Goal: Task Accomplishment & Management: Complete application form

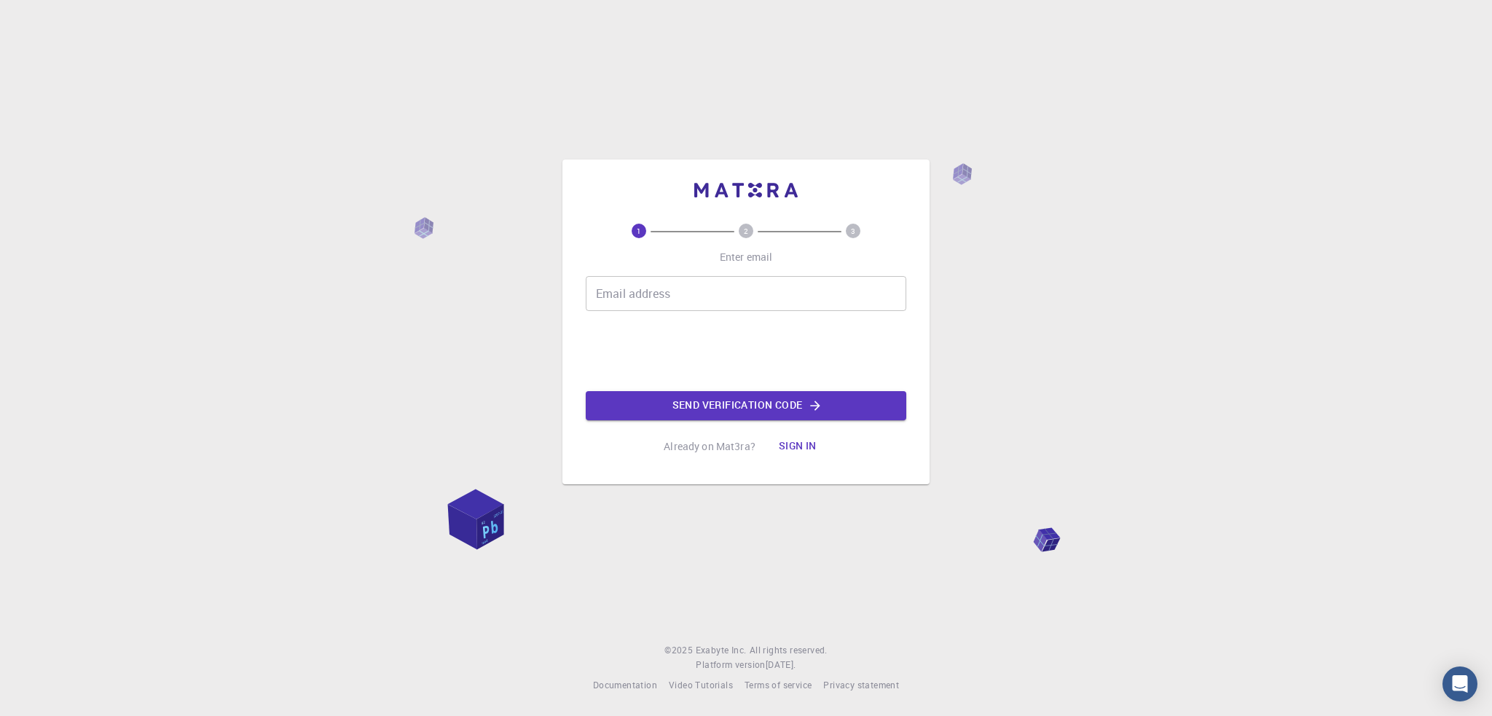
click at [696, 298] on input "Email address" at bounding box center [746, 293] width 320 height 35
type input "[EMAIL_ADDRESS][DOMAIN_NAME]"
click at [738, 407] on button "Send verification code" at bounding box center [746, 405] width 320 height 29
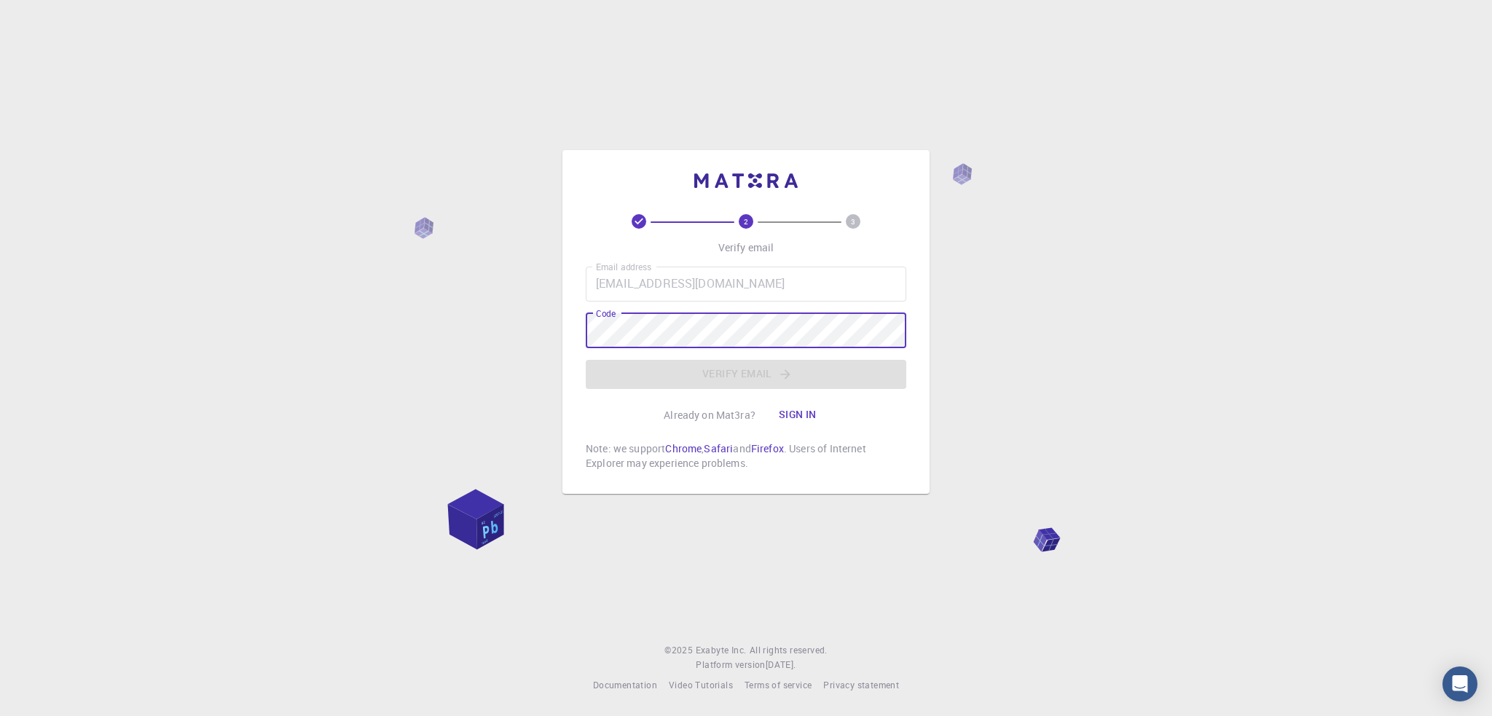
click at [603, 331] on div "Code Code" at bounding box center [746, 330] width 320 height 35
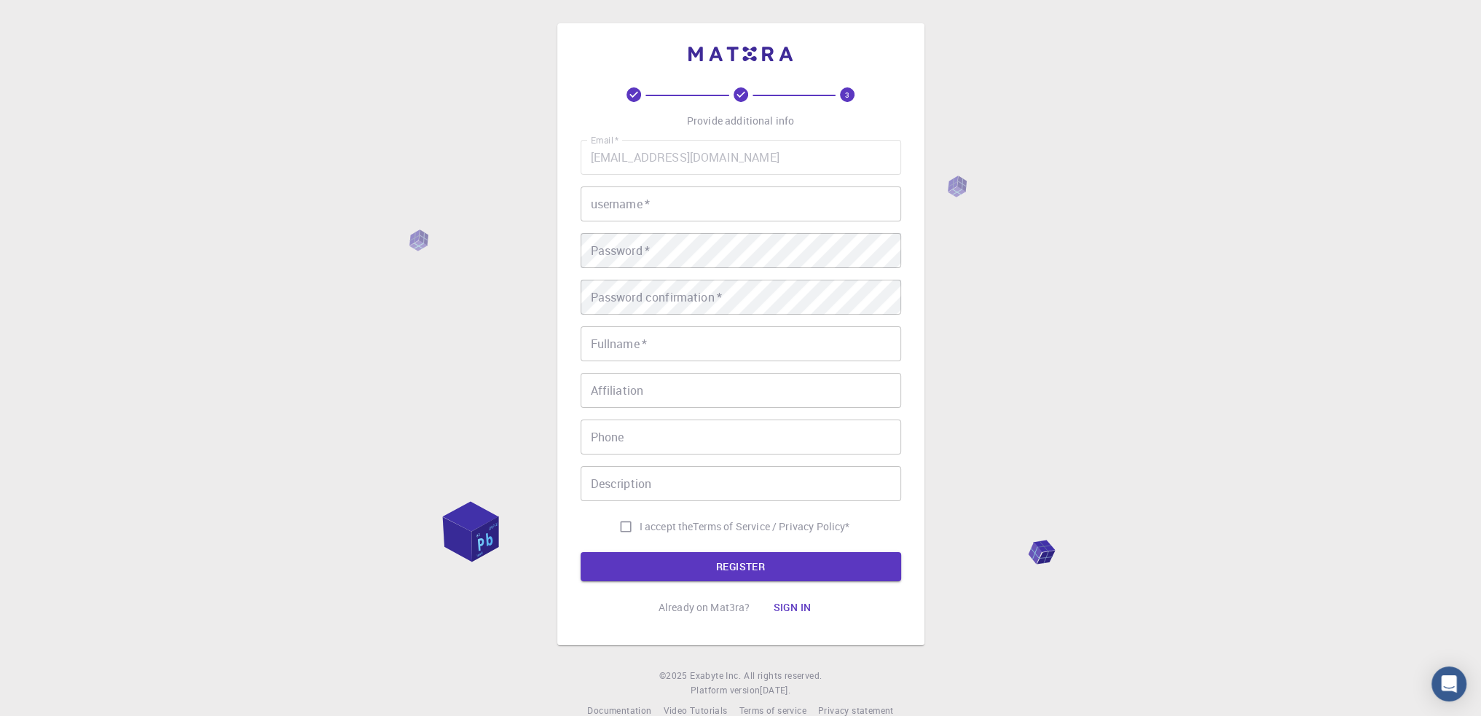
click at [639, 213] on input "username   *" at bounding box center [740, 203] width 320 height 35
type input "Preplam"
click at [645, 284] on div "Password confirmation   * Password confirmation   *" at bounding box center [740, 297] width 320 height 35
type input "Preplam"
click at [651, 532] on span "I accept the" at bounding box center [666, 526] width 54 height 15
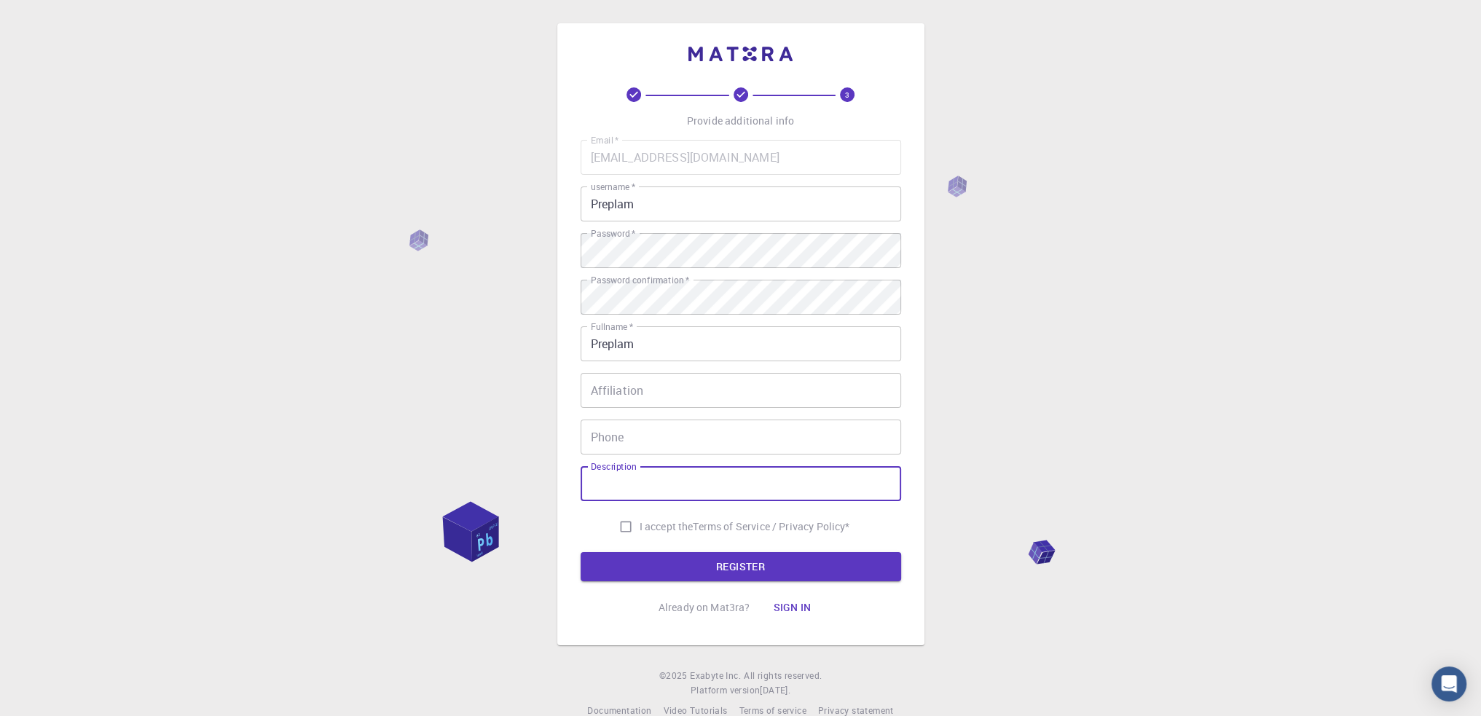
click at [639, 532] on input "I accept the Terms of Service / Privacy Policy *" at bounding box center [626, 527] width 28 height 28
checkbox input "true"
click at [703, 557] on button "REGISTER" at bounding box center [740, 566] width 320 height 29
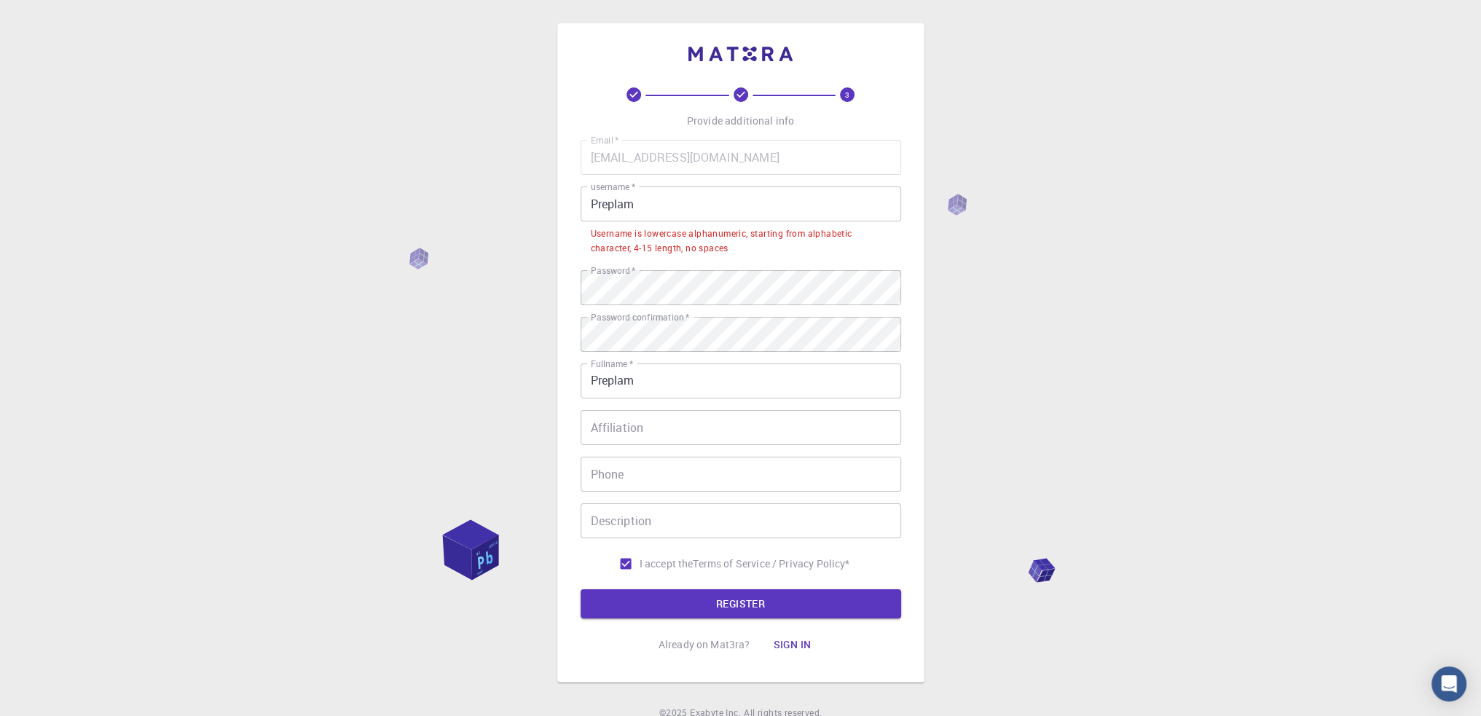
click at [688, 203] on input "Preplam" at bounding box center [740, 203] width 320 height 35
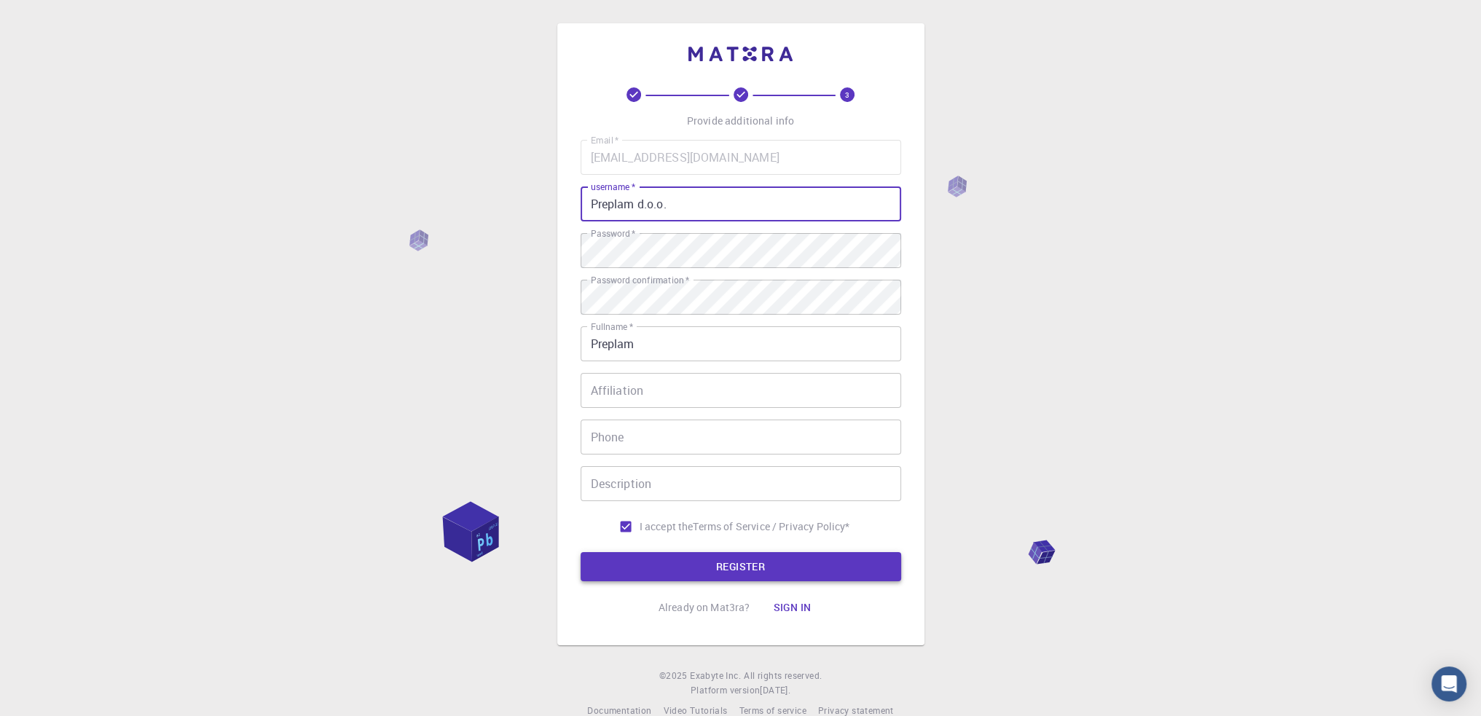
click at [740, 571] on button "REGISTER" at bounding box center [740, 566] width 320 height 29
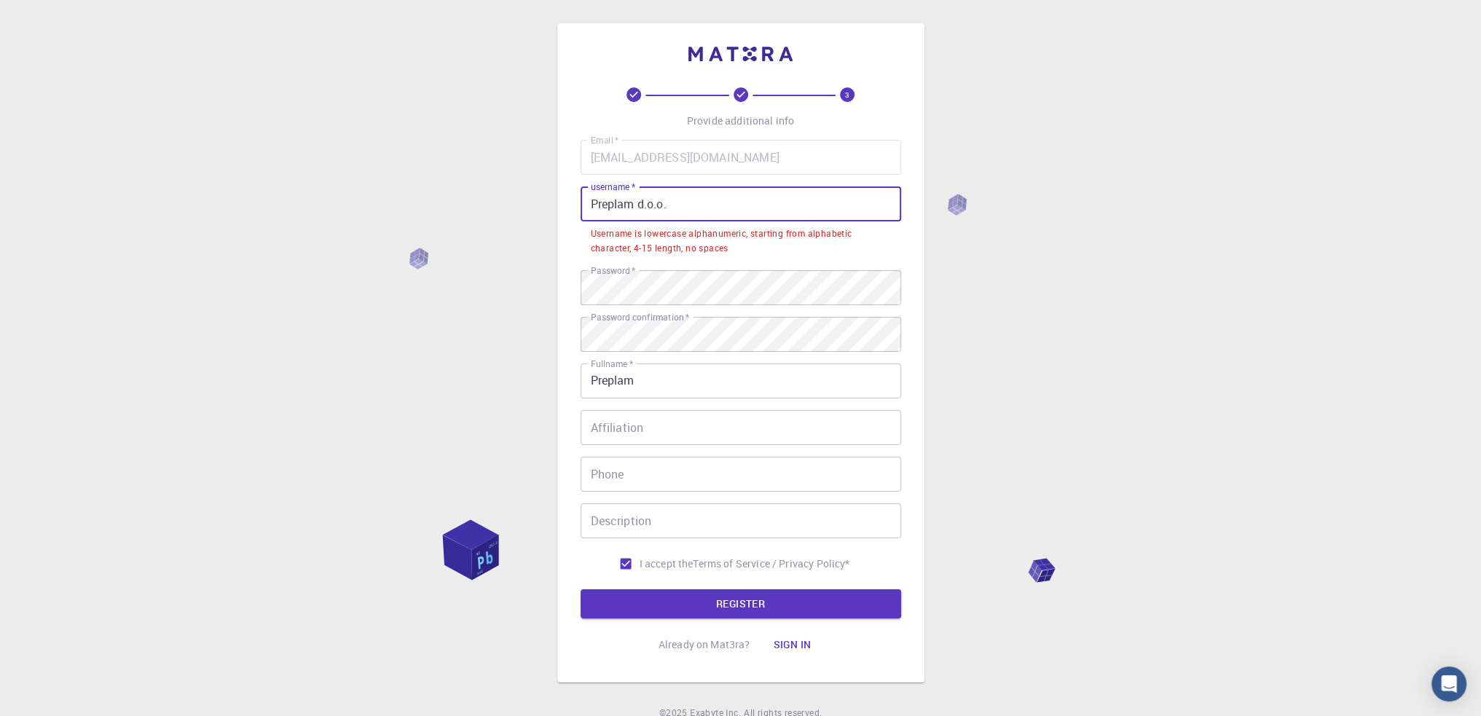
drag, startPoint x: 701, startPoint y: 198, endPoint x: 585, endPoint y: 200, distance: 116.5
click at [585, 200] on input "Preplam d.o.o." at bounding box center [740, 203] width 320 height 35
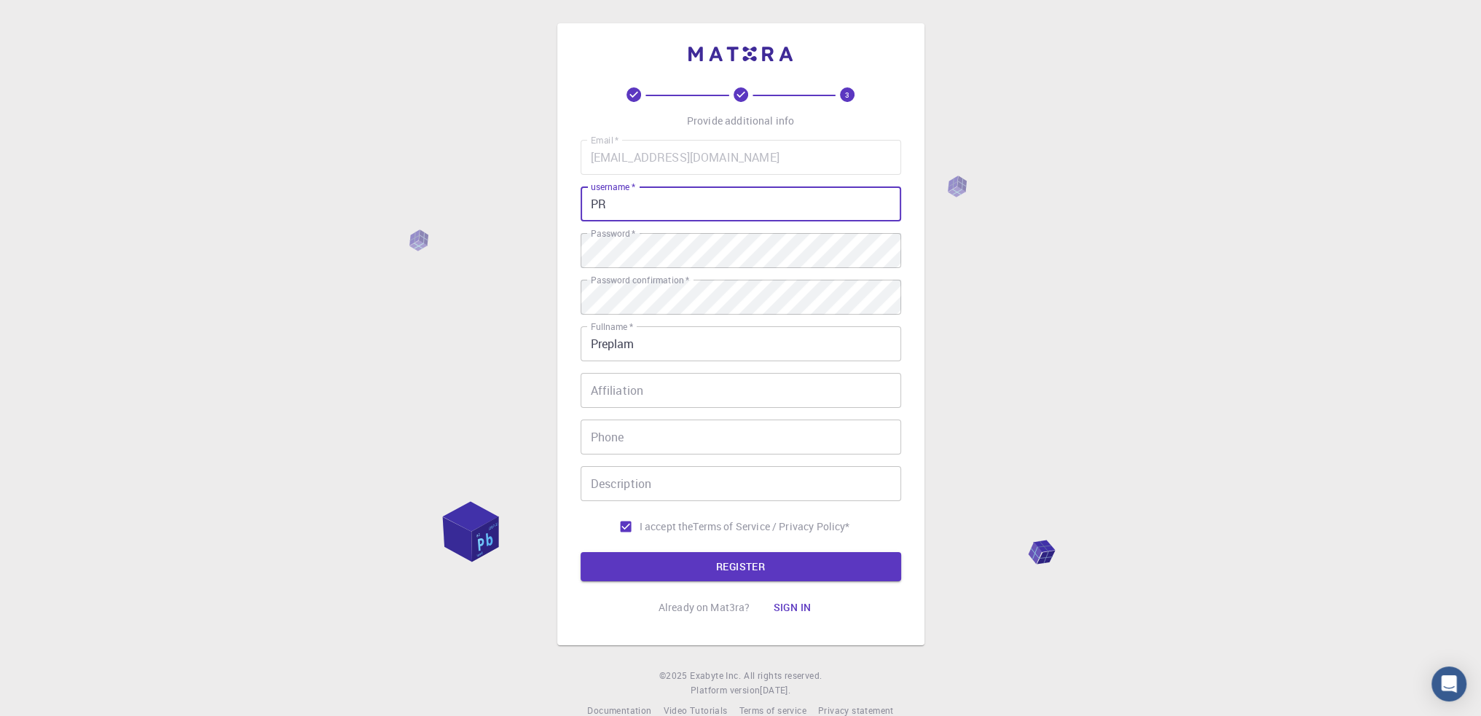
type input "P"
type input "preplam"
click at [781, 573] on button "REGISTER" at bounding box center [740, 566] width 320 height 29
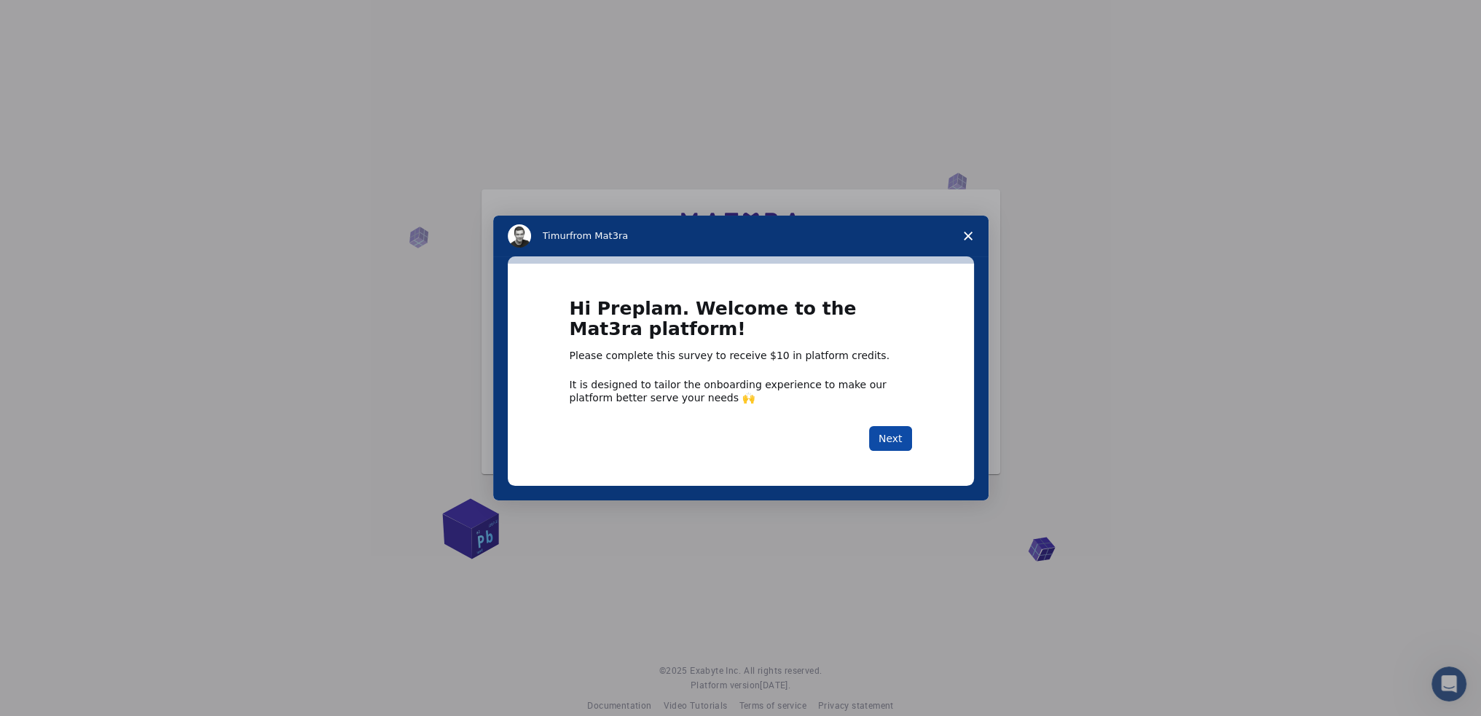
click at [889, 433] on button "Next" at bounding box center [890, 438] width 43 height 25
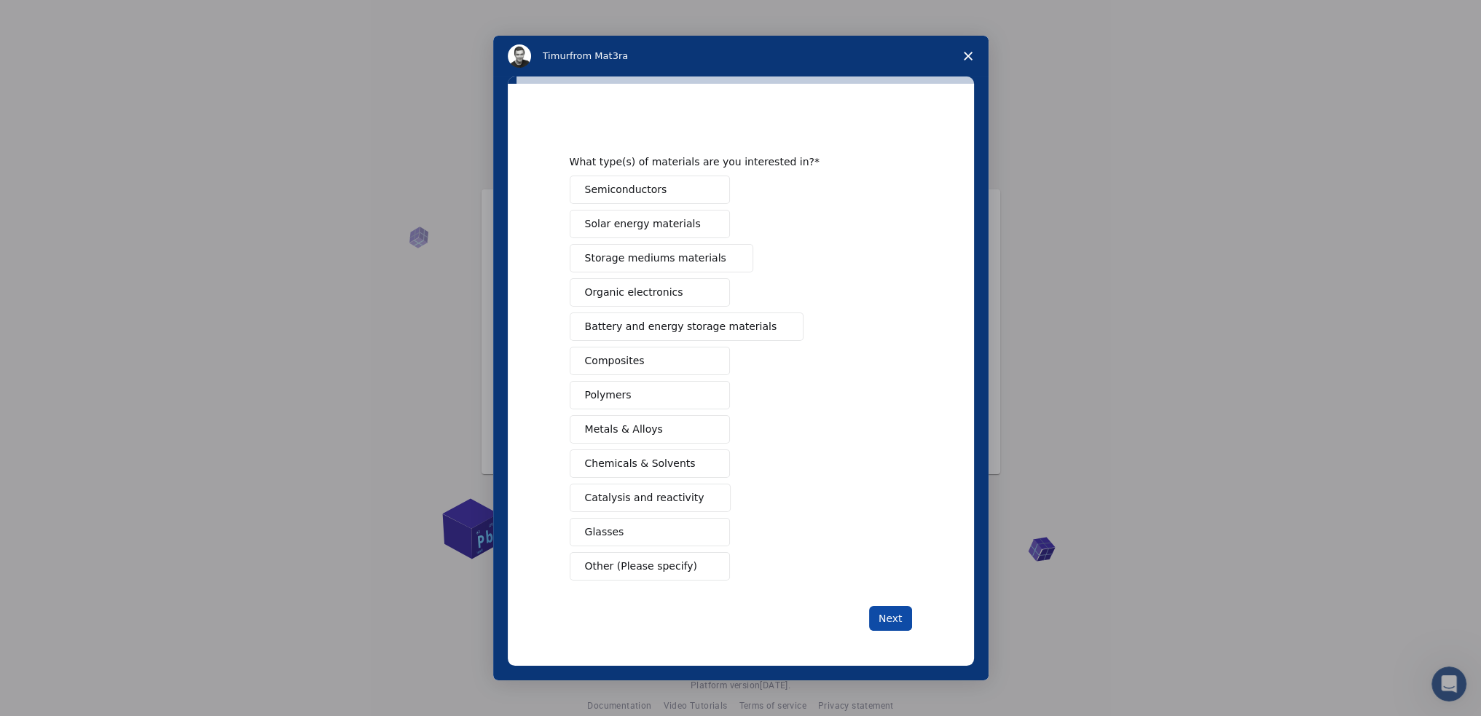
click at [887, 625] on button "Next" at bounding box center [890, 618] width 43 height 25
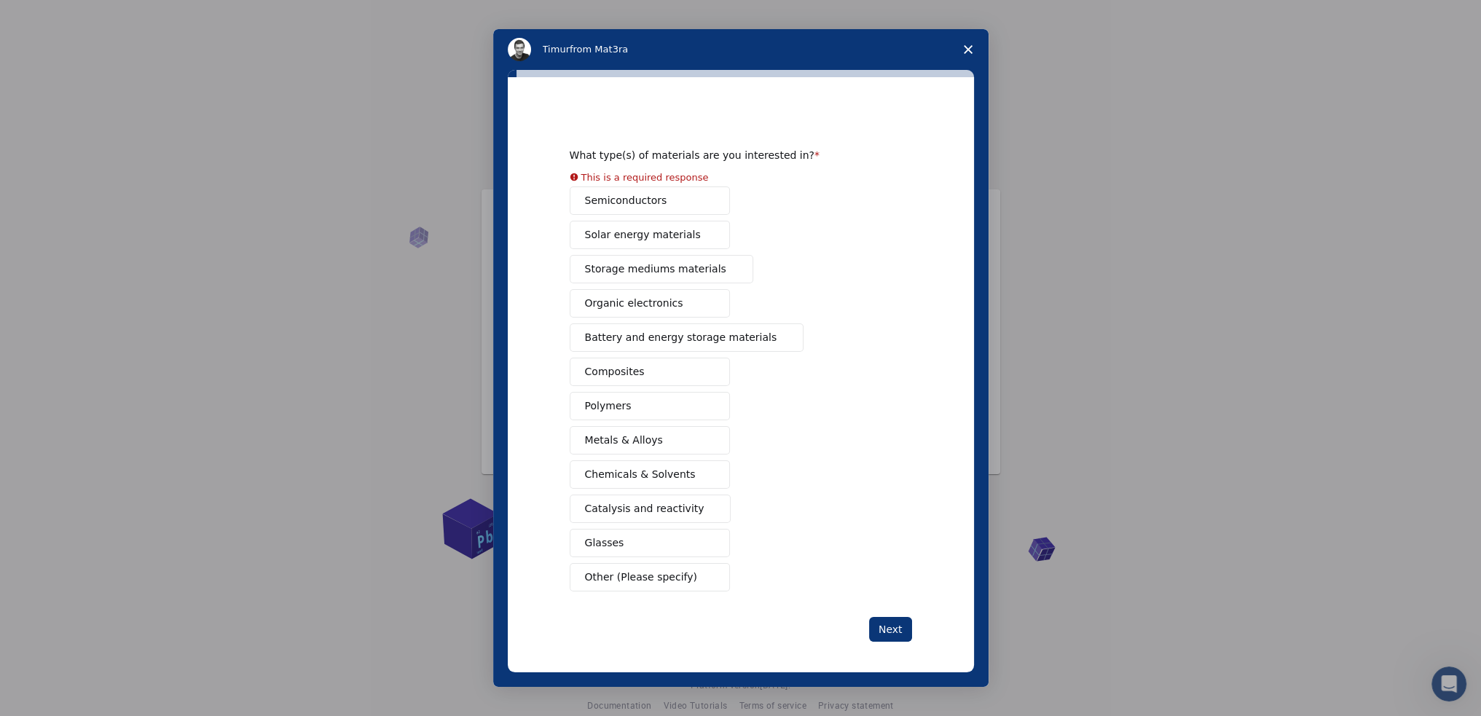
click at [634, 372] on button "Composites" at bounding box center [650, 372] width 160 height 28
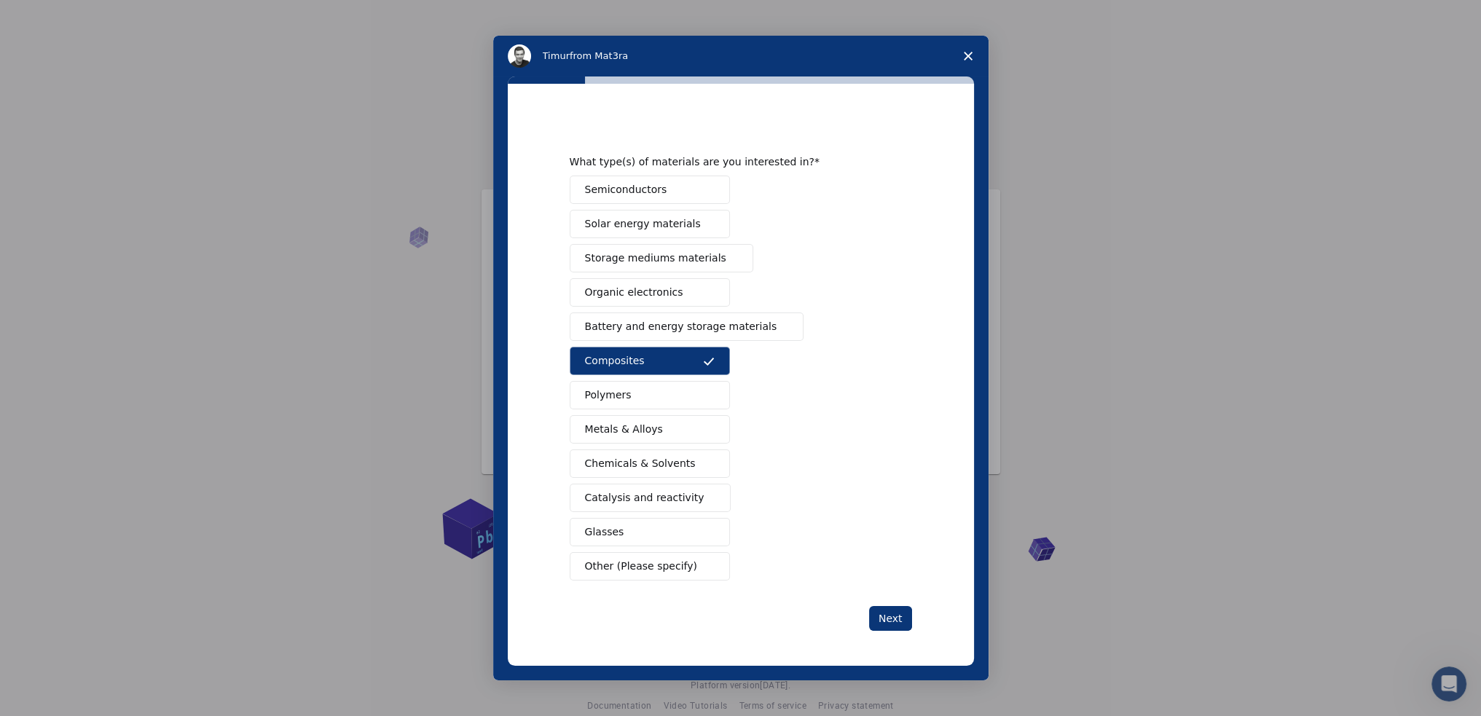
click at [657, 531] on button "Glasses" at bounding box center [650, 532] width 160 height 28
click at [628, 564] on span "Other (Please specify)" at bounding box center [641, 566] width 112 height 15
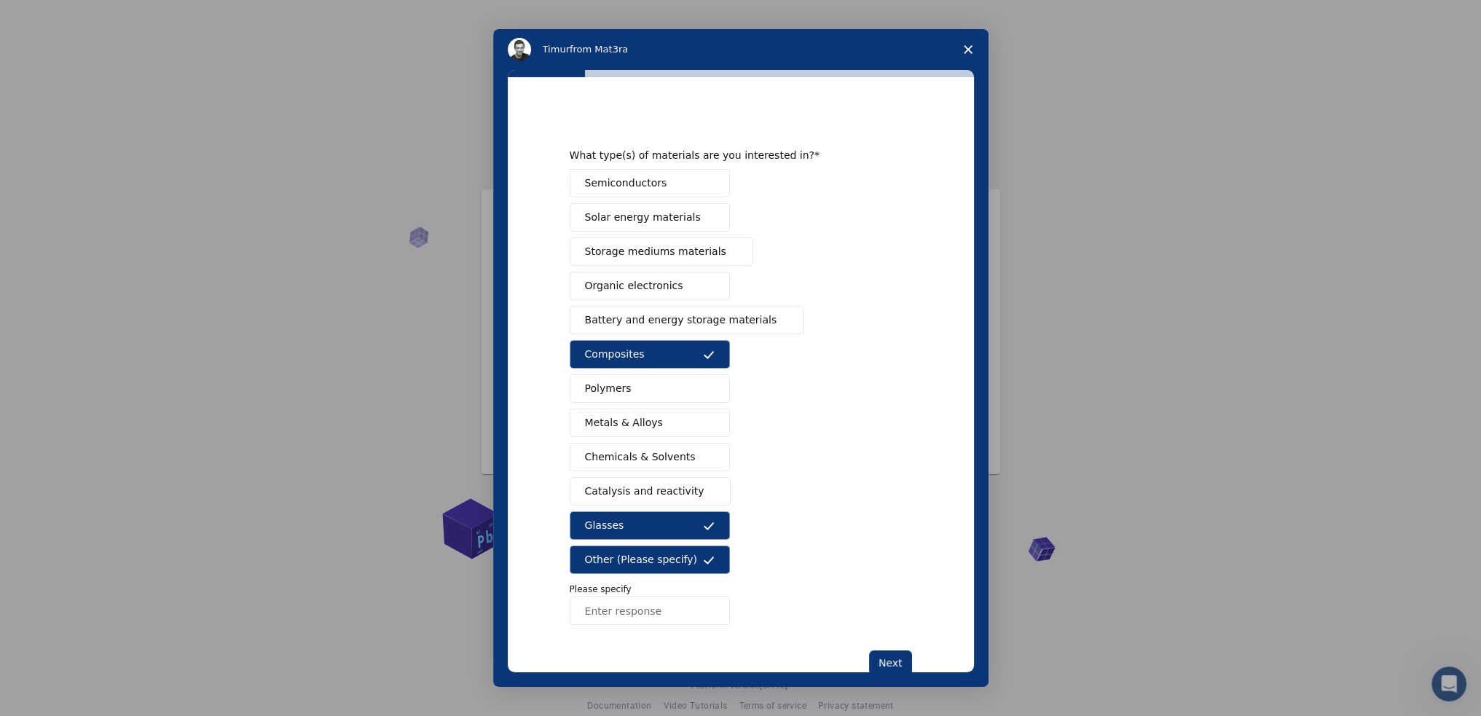
click at [660, 553] on span "Other (Please specify)" at bounding box center [641, 559] width 112 height 15
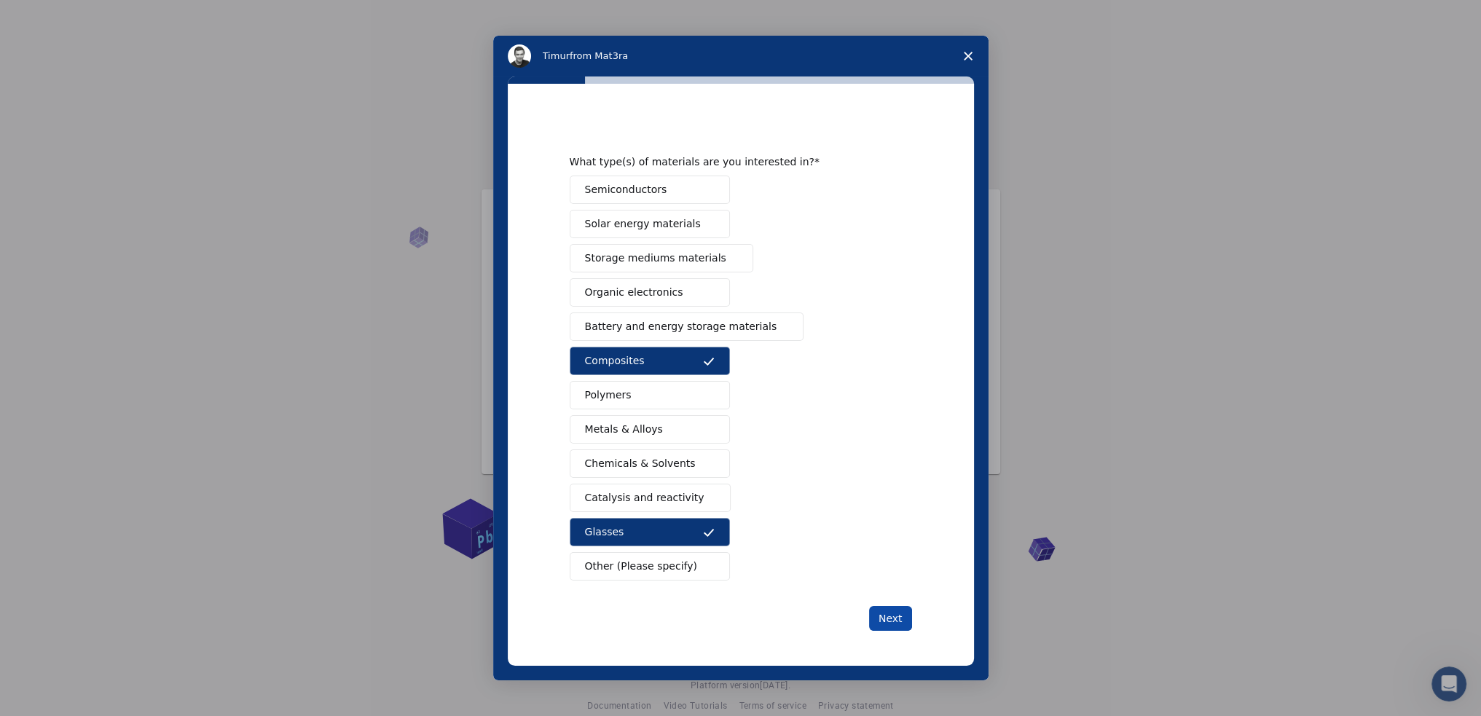
click at [882, 620] on button "Next" at bounding box center [890, 618] width 43 height 25
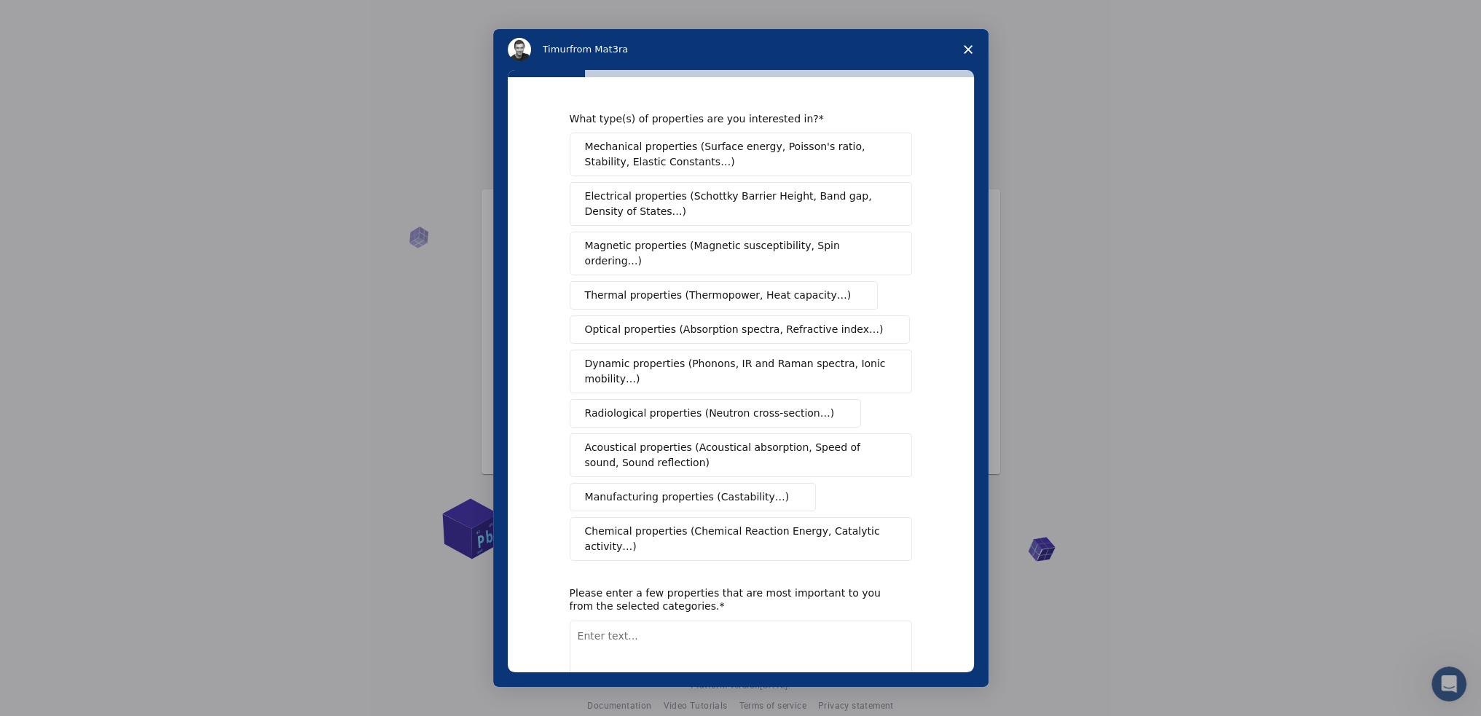
click at [724, 212] on span "Electrical properties (Schottky Barrier Height, Band gap, Density of States…)" at bounding box center [736, 204] width 303 height 31
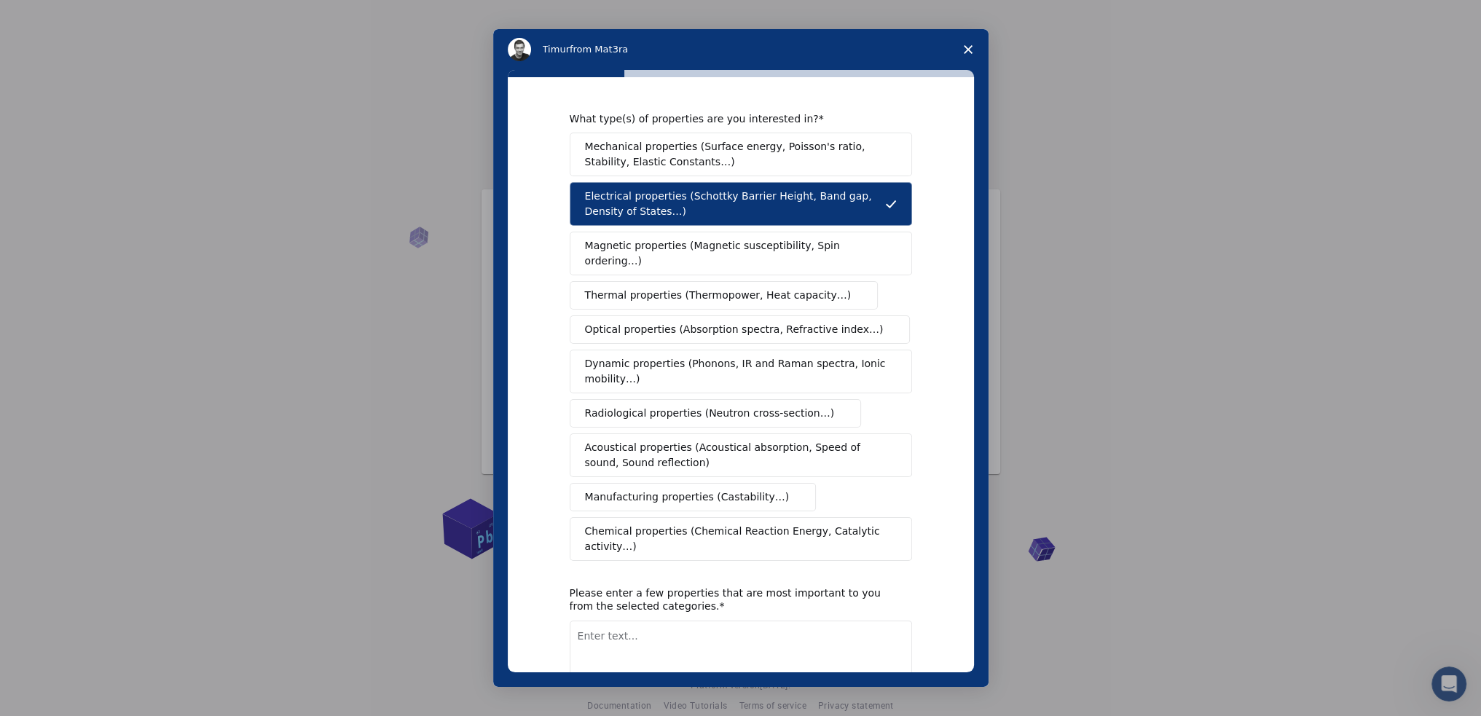
click at [970, 40] on span "Close survey" at bounding box center [967, 49] width 41 height 41
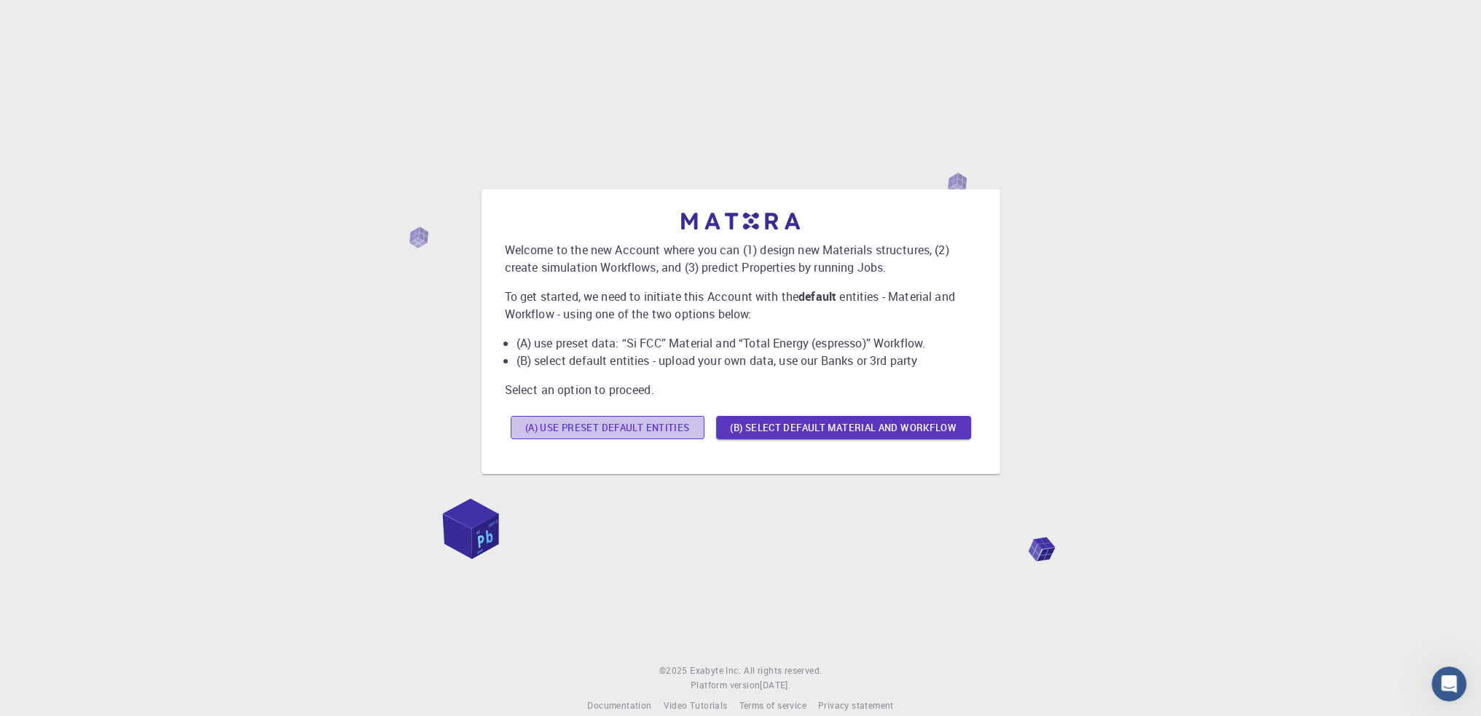
click at [586, 431] on button "(A) Use preset default entities" at bounding box center [608, 427] width 194 height 23
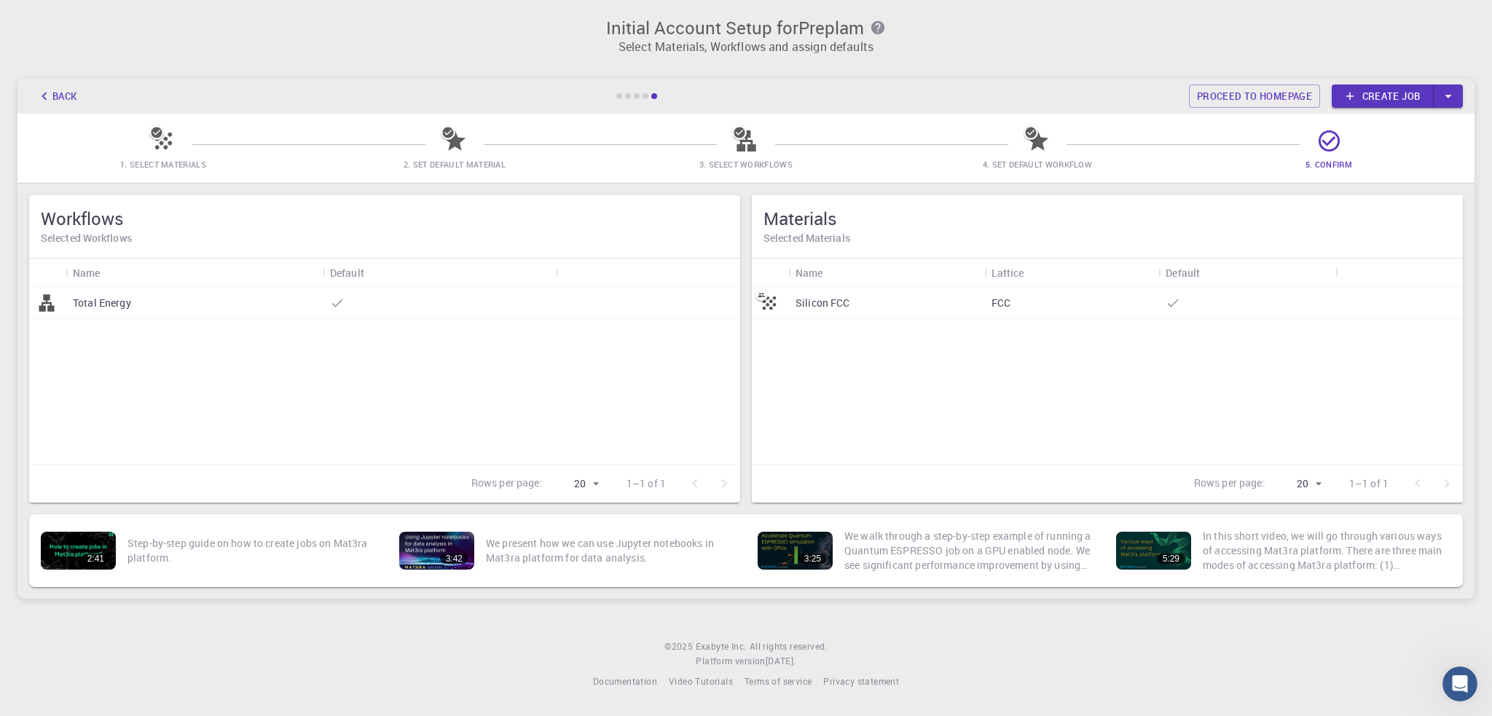
click at [622, 98] on div "Back Proceed to homepage Create job" at bounding box center [745, 96] width 1457 height 35
click at [620, 98] on div at bounding box center [619, 96] width 6 height 6
click at [621, 95] on div at bounding box center [619, 96] width 6 height 6
click at [1305, 91] on link "Proceed to homepage" at bounding box center [1254, 95] width 131 height 23
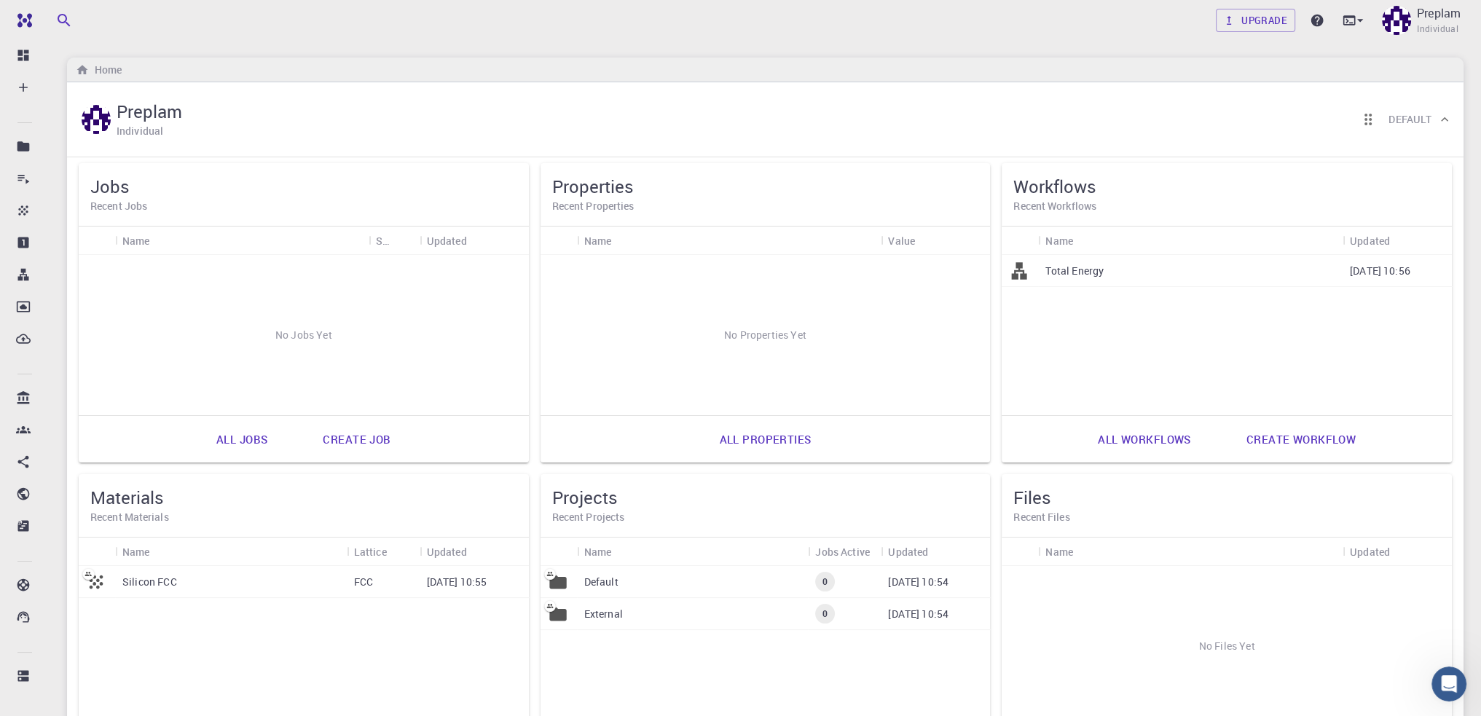
click at [1144, 438] on link "All workflows" at bounding box center [1143, 439] width 125 height 35
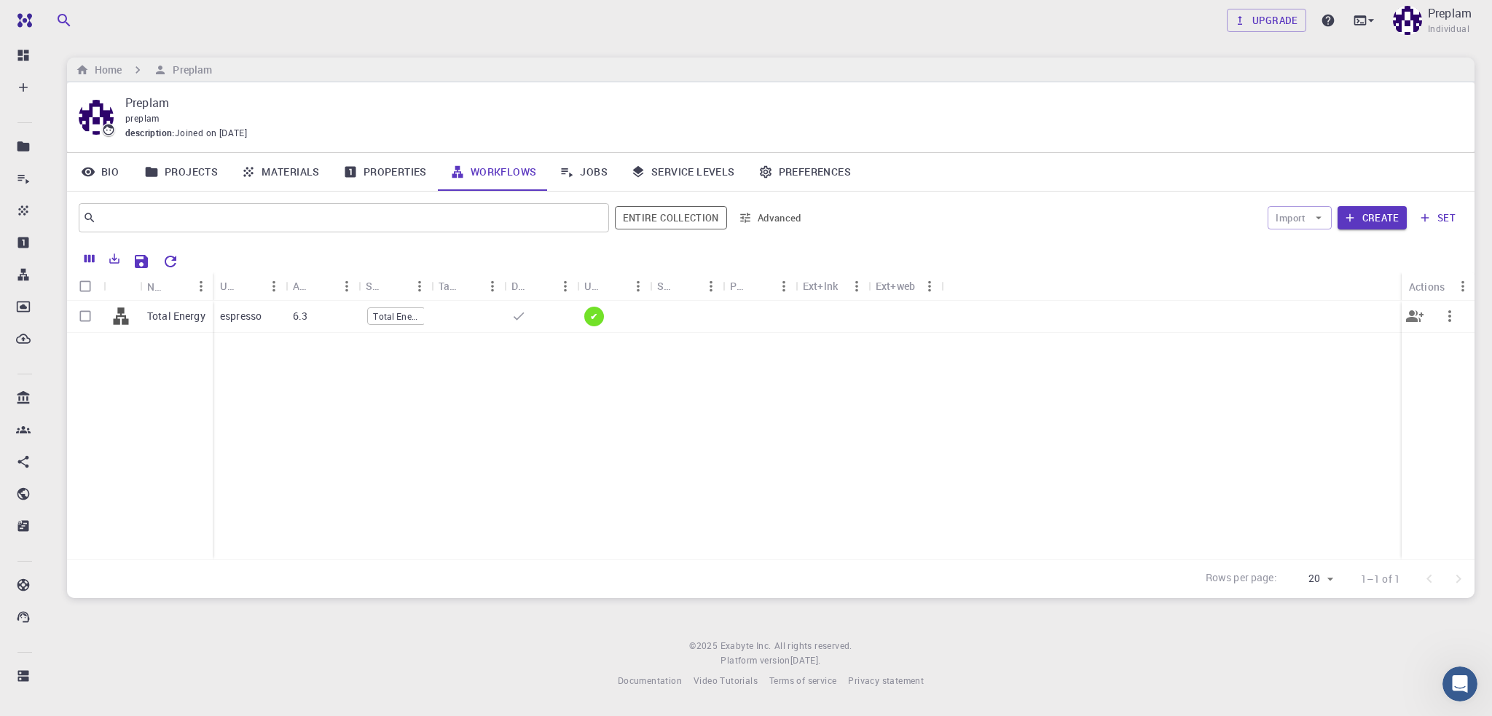
click at [204, 308] on div "Total Energy" at bounding box center [176, 317] width 73 height 32
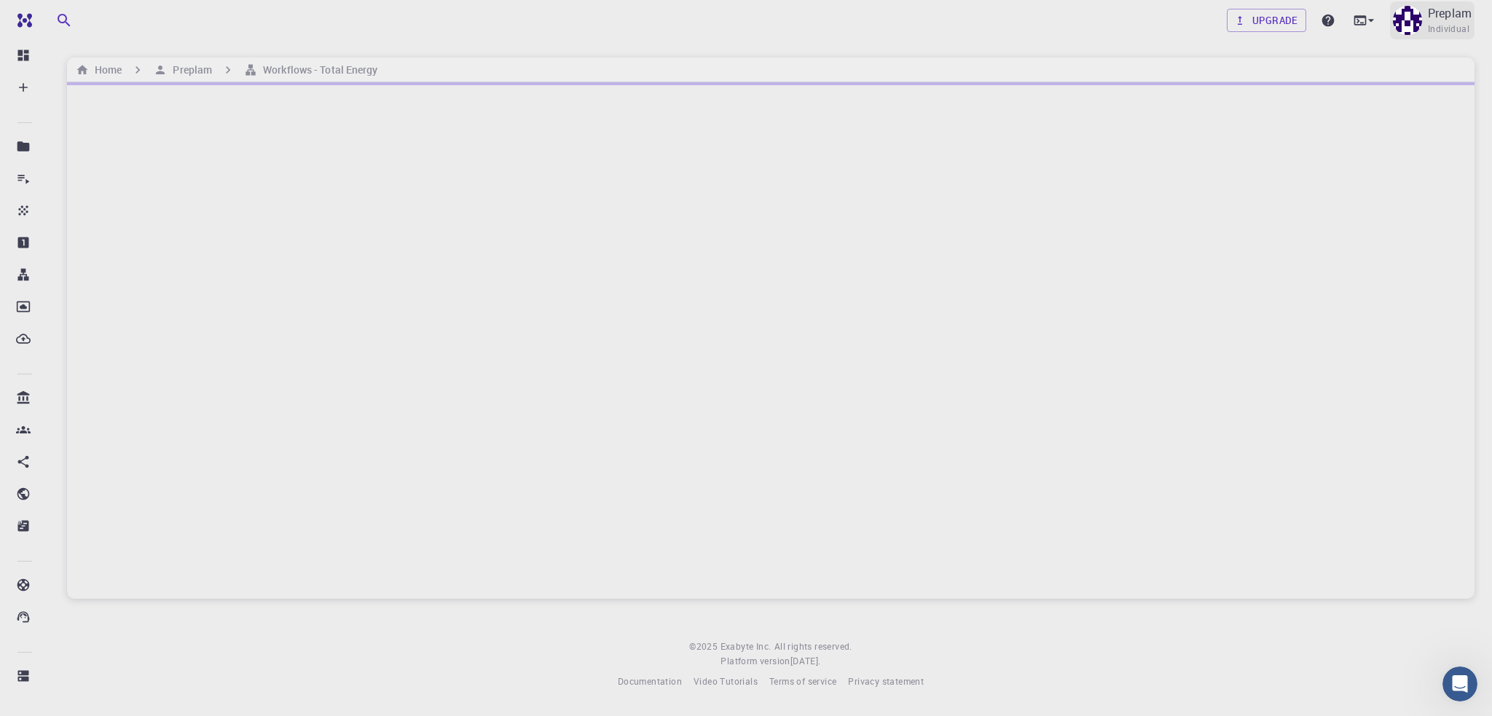
click at [1459, 28] on span "Individual" at bounding box center [1448, 29] width 42 height 15
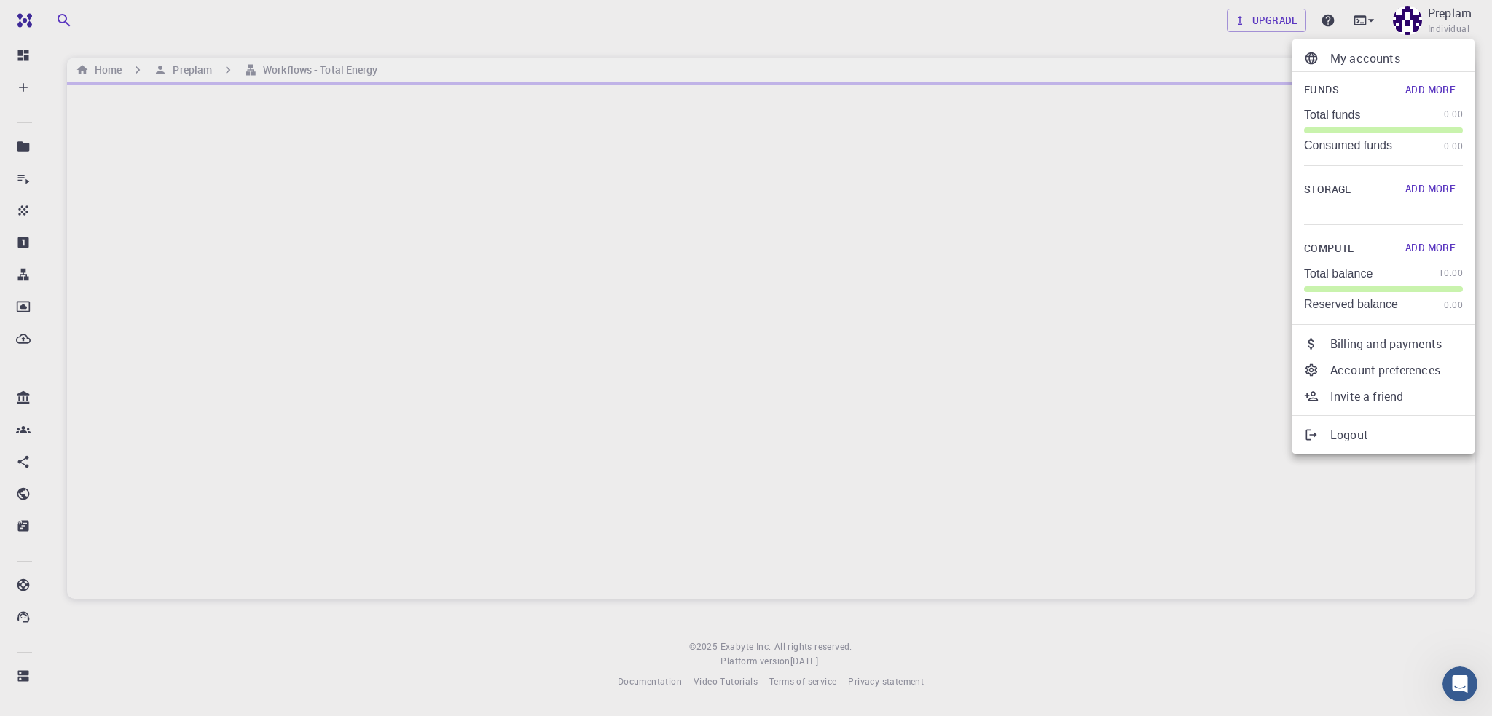
click at [1399, 357] on li "Account preferences" at bounding box center [1383, 370] width 182 height 26
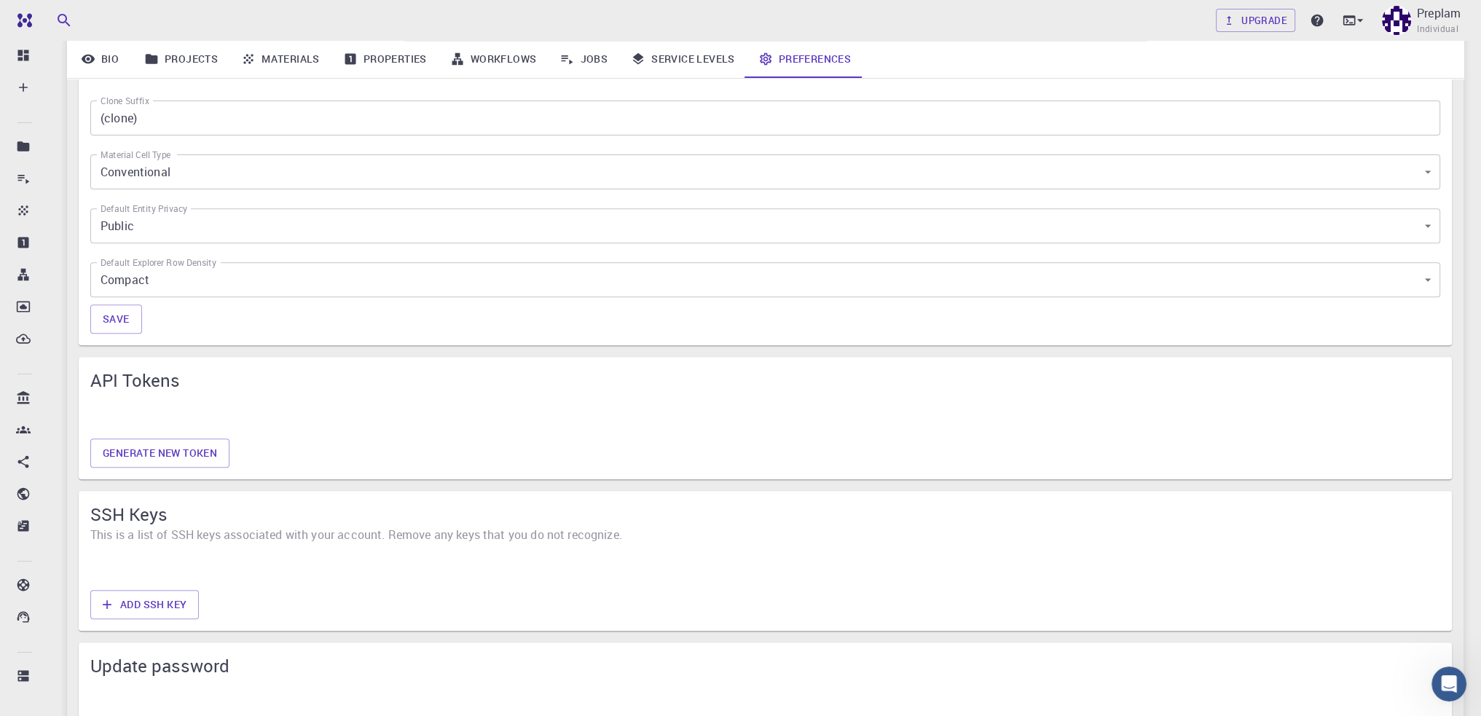
scroll to position [1056, 0]
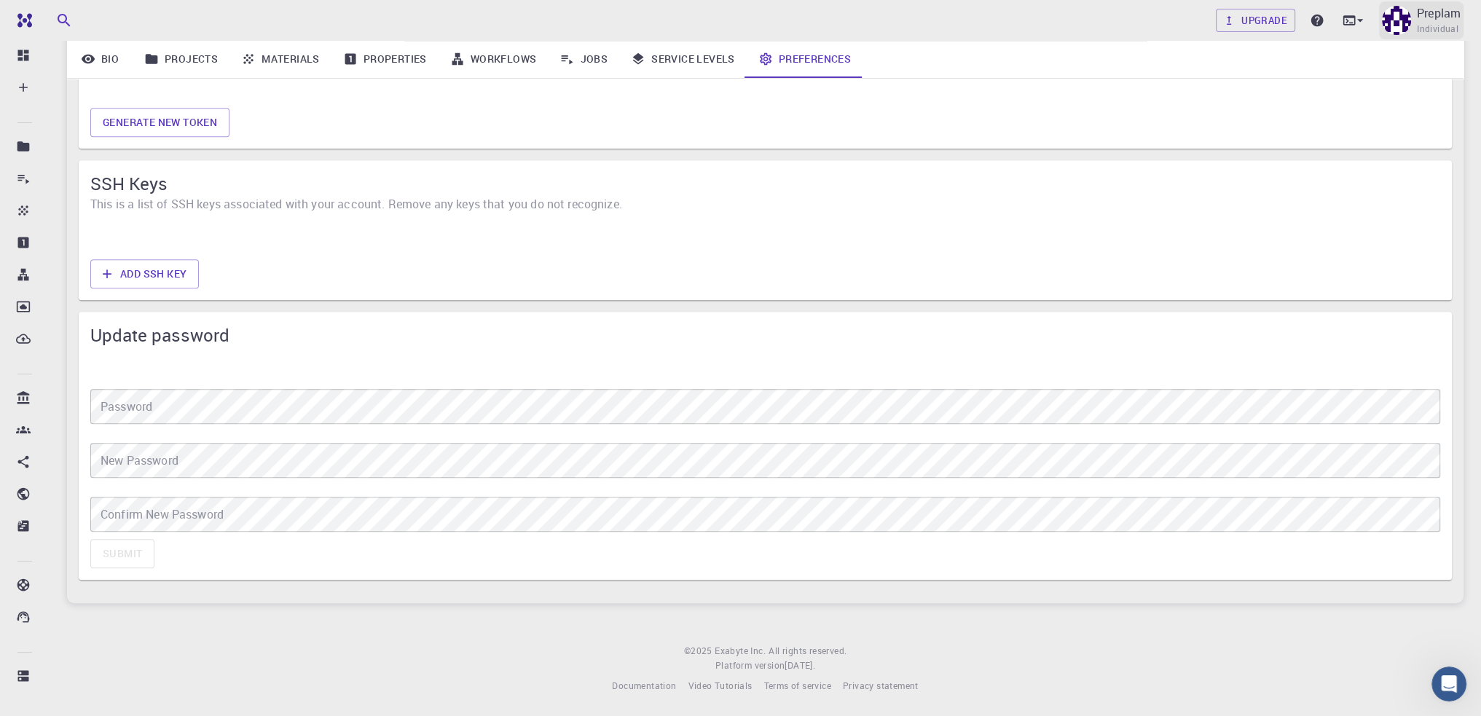
click at [1417, 25] on span "Individual" at bounding box center [1438, 29] width 42 height 15
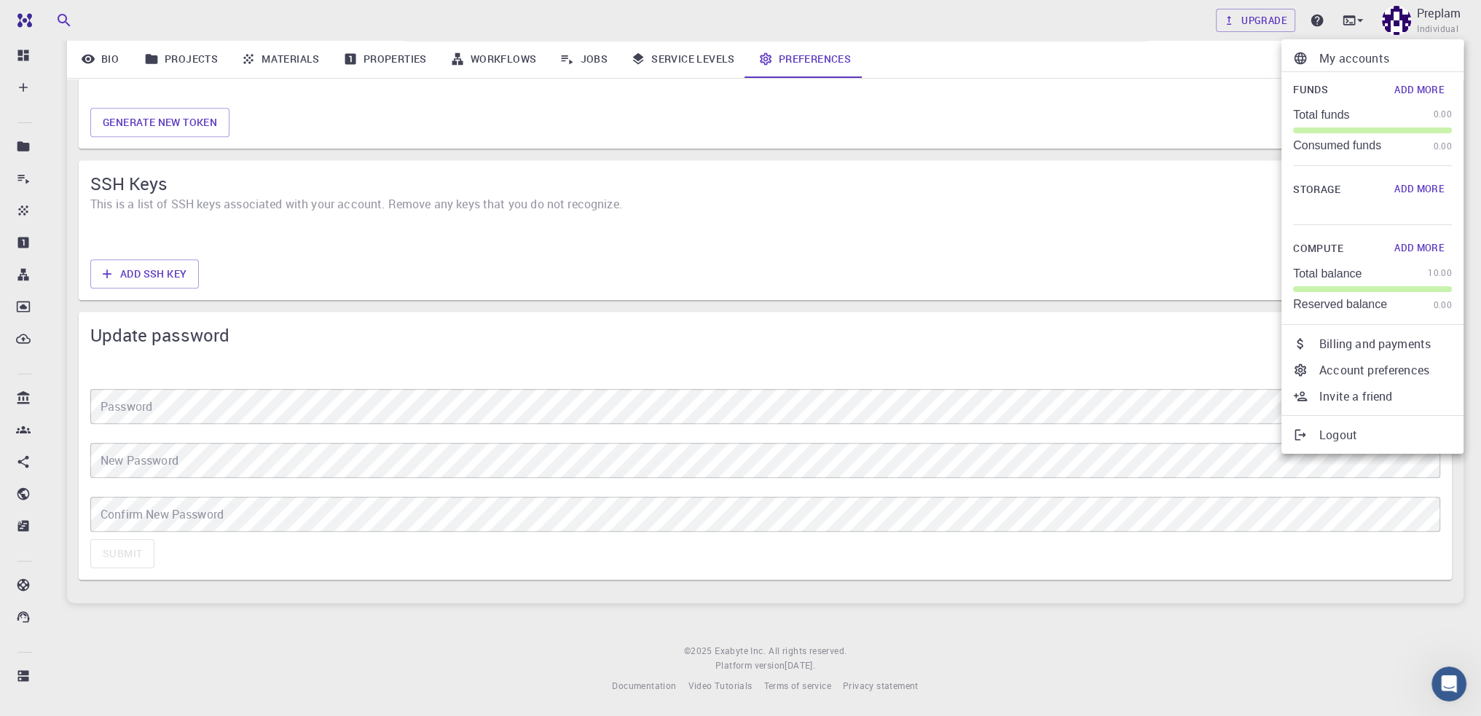
click at [1352, 430] on p "Logout" at bounding box center [1385, 434] width 133 height 17
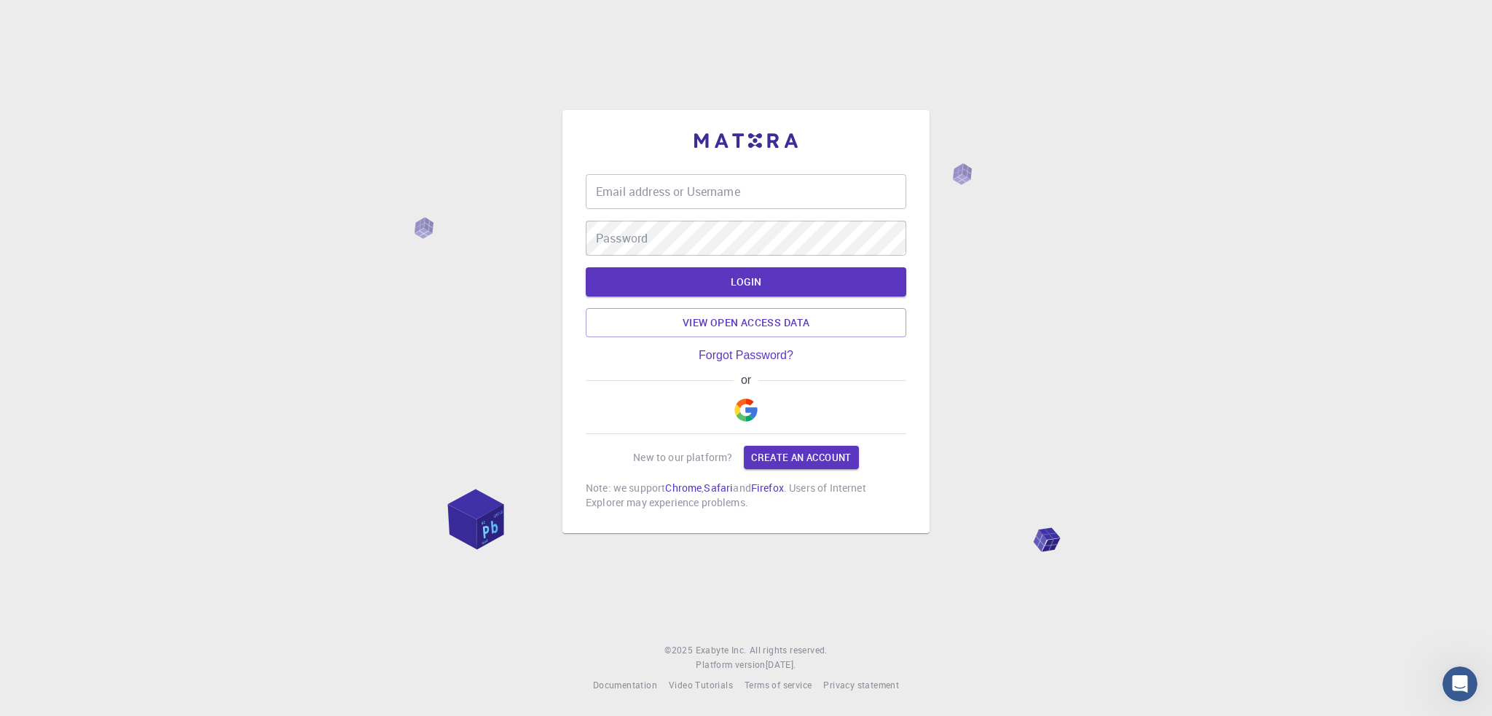
type input "[EMAIL_ADDRESS][DOMAIN_NAME]"
